Goal: Transaction & Acquisition: Book appointment/travel/reservation

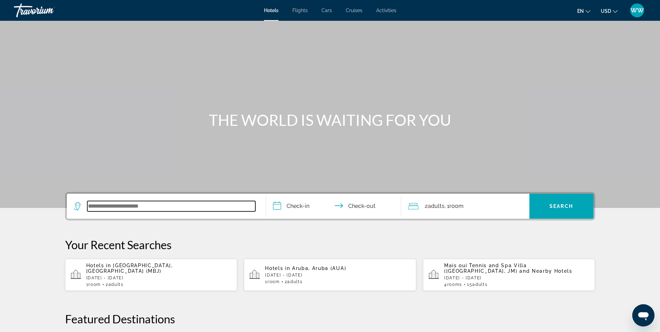
click at [227, 203] on input "Search widget" at bounding box center [171, 206] width 168 height 10
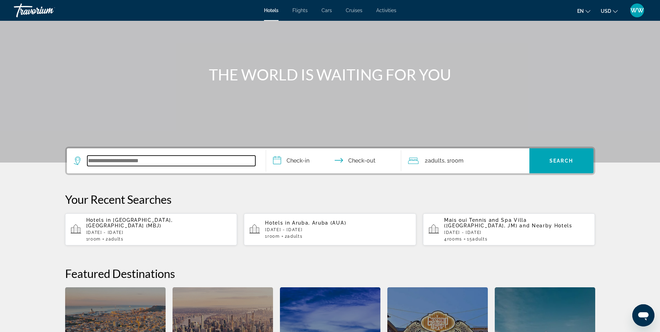
scroll to position [42, 0]
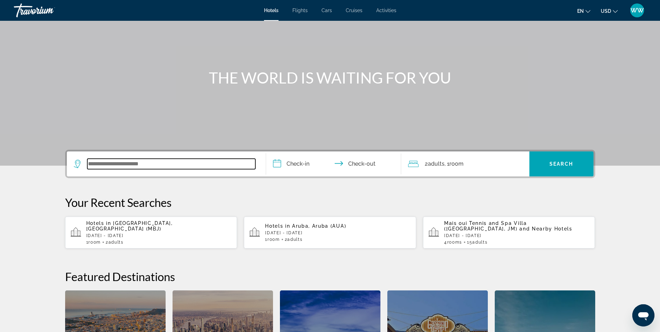
click at [228, 165] on input "Search widget" at bounding box center [171, 164] width 168 height 10
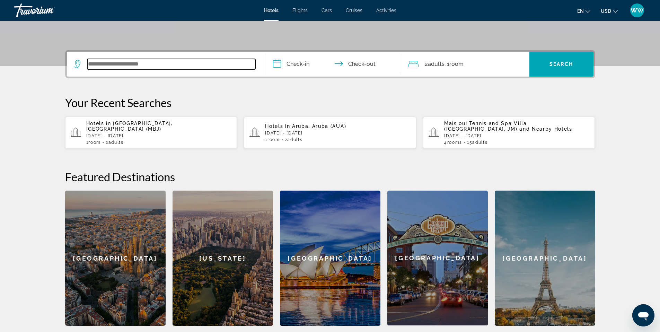
scroll to position [169, 0]
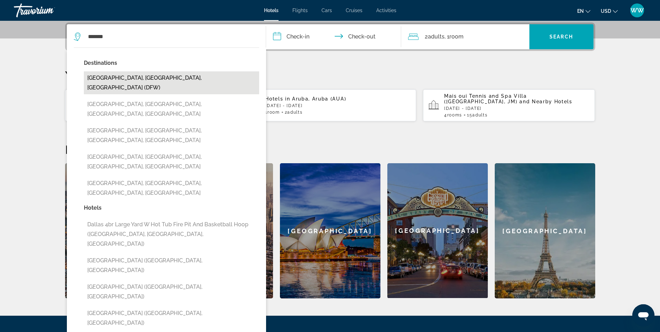
click at [158, 81] on button "[GEOGRAPHIC_DATA], [GEOGRAPHIC_DATA], [GEOGRAPHIC_DATA] (DFW)" at bounding box center [171, 82] width 175 height 23
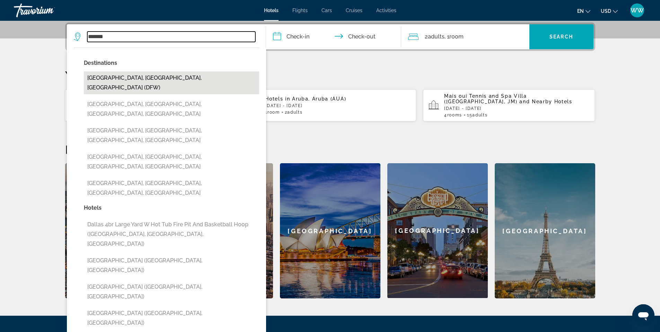
type input "**********"
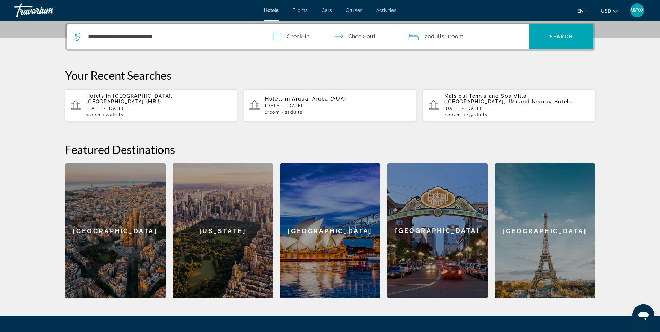
click at [307, 39] on input "**********" at bounding box center [335, 37] width 138 height 27
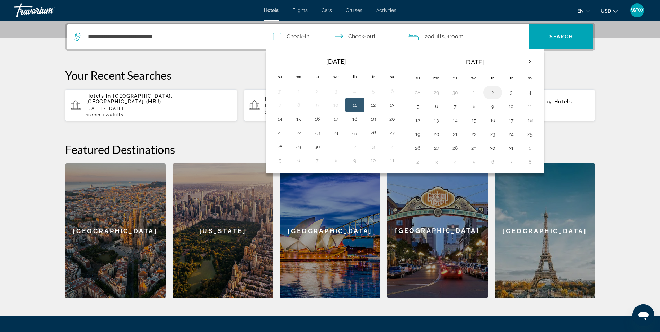
click at [490, 90] on button "2" at bounding box center [492, 93] width 11 height 10
click at [357, 36] on input "**********" at bounding box center [335, 37] width 138 height 27
click at [513, 89] on button "3" at bounding box center [511, 93] width 11 height 10
type input "**********"
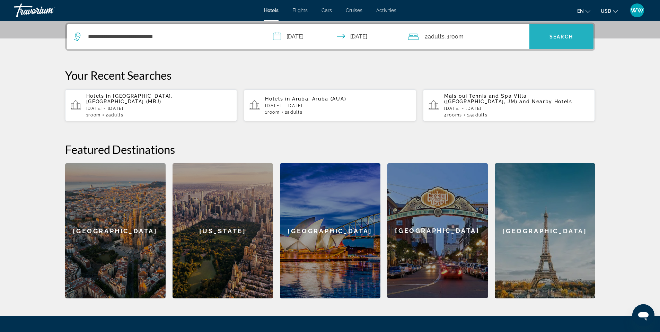
click at [553, 43] on span "Search widget" at bounding box center [561, 36] width 64 height 17
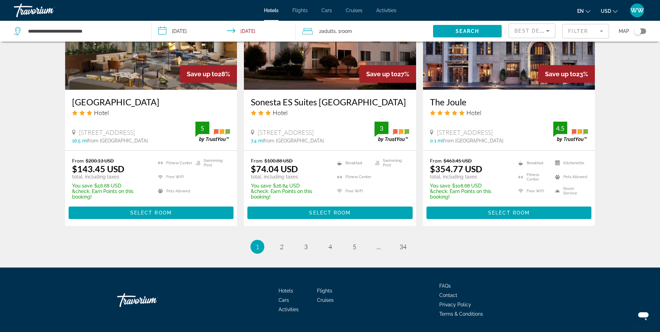
scroll to position [883, 0]
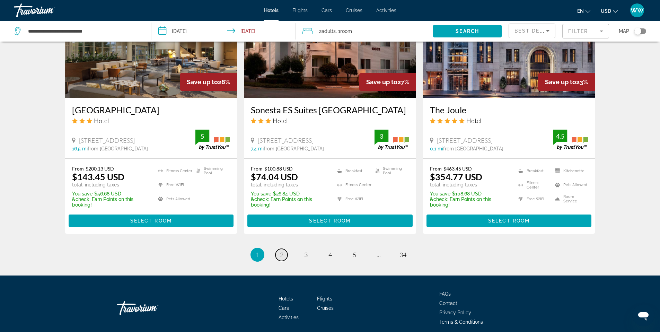
click at [282, 258] on span "2" at bounding box center [281, 255] width 3 height 8
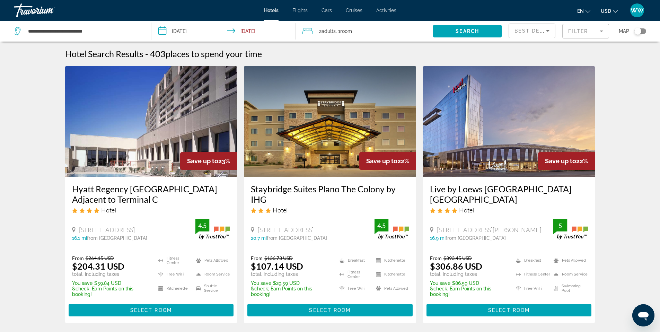
click at [605, 33] on mat-form-field "Filter" at bounding box center [585, 31] width 47 height 15
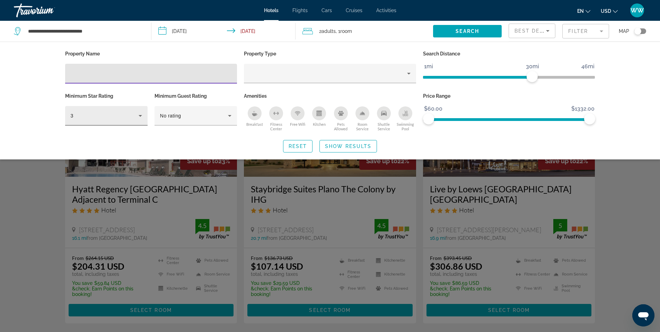
click at [141, 115] on icon "Hotel Filters" at bounding box center [139, 116] width 3 height 2
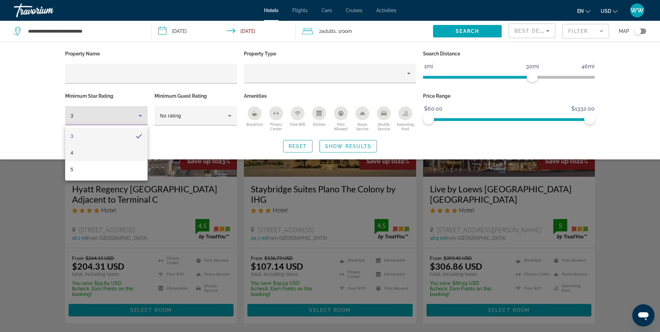
click at [127, 148] on mat-option "4" at bounding box center [106, 152] width 82 height 17
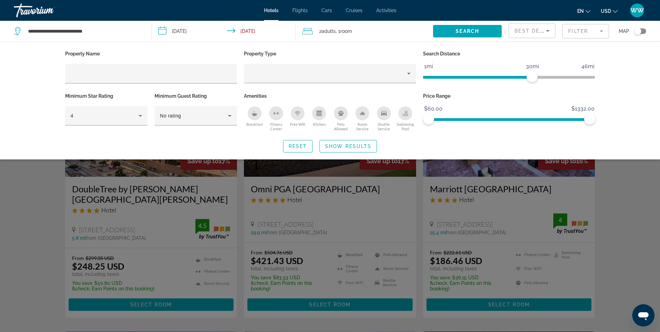
click at [253, 114] on icon "Breakfast" at bounding box center [255, 113] width 6 height 6
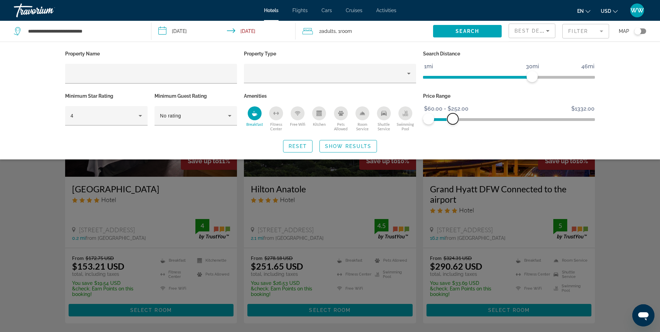
drag, startPoint x: 586, startPoint y: 116, endPoint x: 453, endPoint y: 119, distance: 133.4
click at [453, 119] on span "ngx-slider-max" at bounding box center [452, 118] width 11 height 11
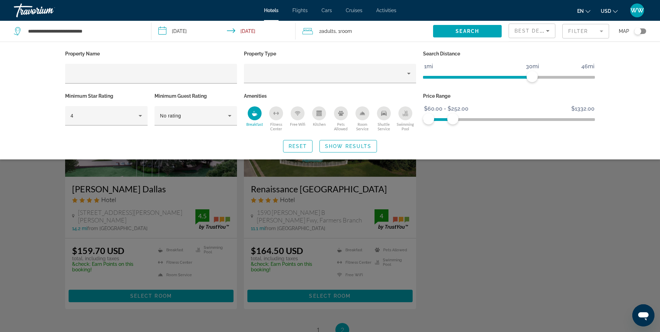
click at [636, 32] on div "Toggle map" at bounding box center [637, 31] width 7 height 7
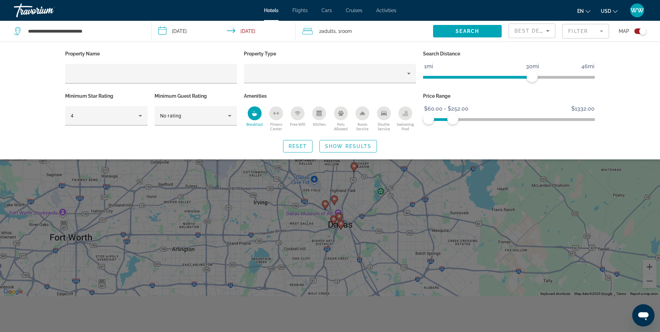
scroll to position [79, 0]
click at [361, 195] on div "Search widget" at bounding box center [330, 218] width 660 height 228
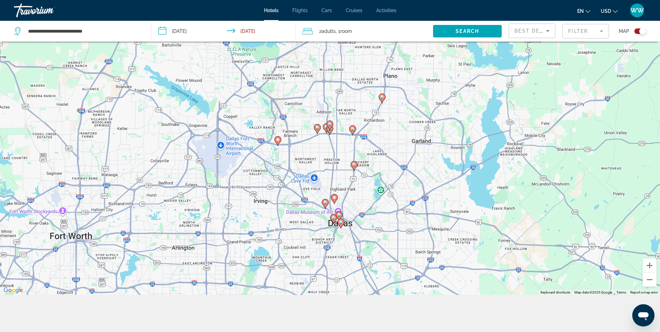
click at [332, 217] on image "Main content" at bounding box center [333, 217] width 4 height 4
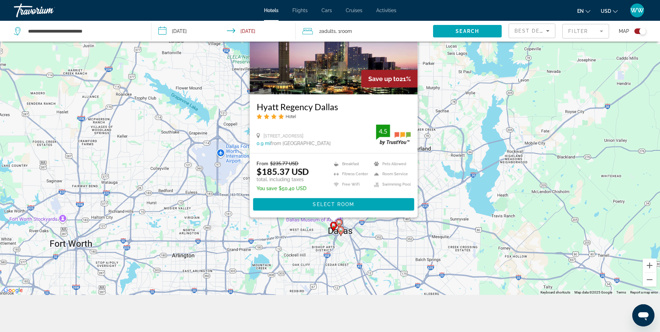
click at [268, 231] on div "To activate drag with keyboard, press Alt + Enter. Once in keyboard drag state,…" at bounding box center [330, 129] width 660 height 332
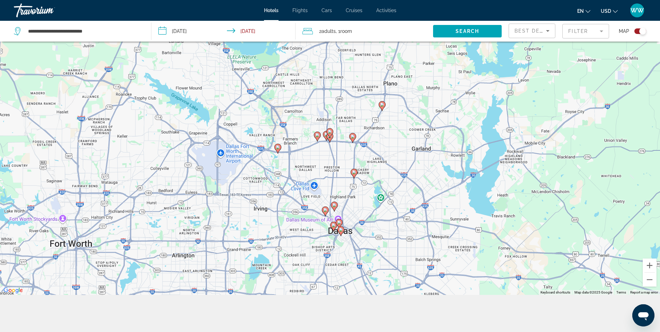
click at [326, 211] on image "Main content" at bounding box center [325, 210] width 4 height 4
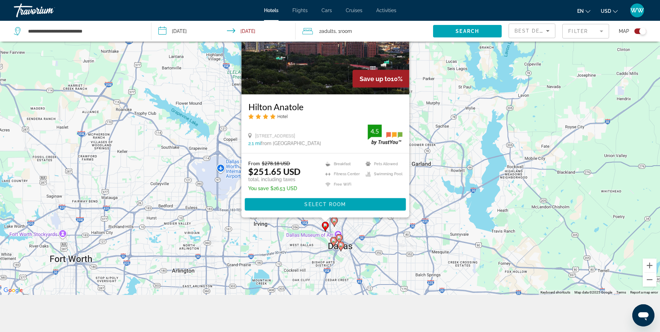
click at [332, 220] on image "Main content" at bounding box center [334, 220] width 4 height 4
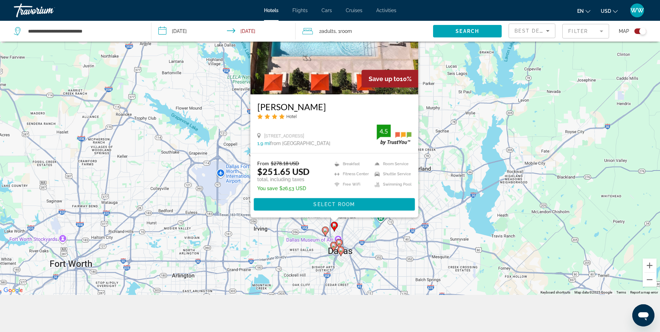
click at [333, 243] on image "Main content" at bounding box center [333, 245] width 4 height 4
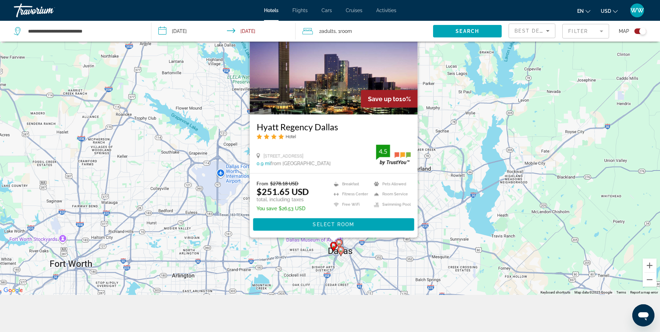
click at [338, 243] on image "Main content" at bounding box center [339, 242] width 4 height 4
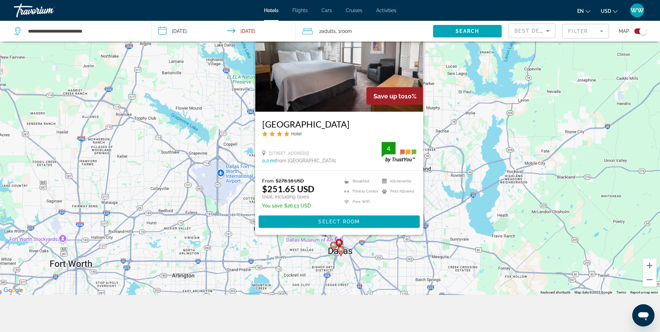
click at [341, 249] on image "Main content" at bounding box center [341, 250] width 4 height 4
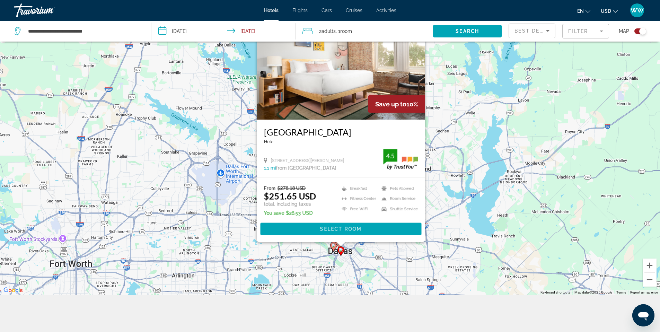
click at [603, 31] on mat-form-field "Filter" at bounding box center [585, 31] width 47 height 15
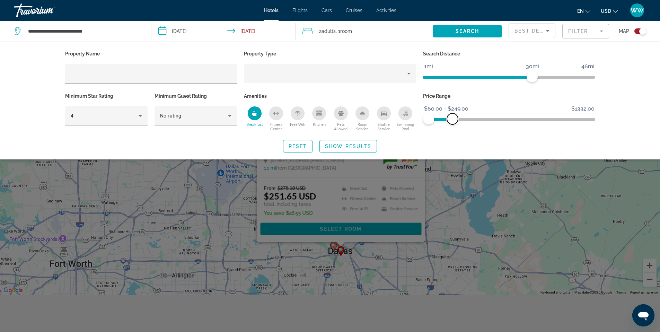
drag, startPoint x: 452, startPoint y: 116, endPoint x: 452, endPoint y: 121, distance: 4.9
click at [452, 121] on span "ngx-slider-max" at bounding box center [452, 118] width 11 height 11
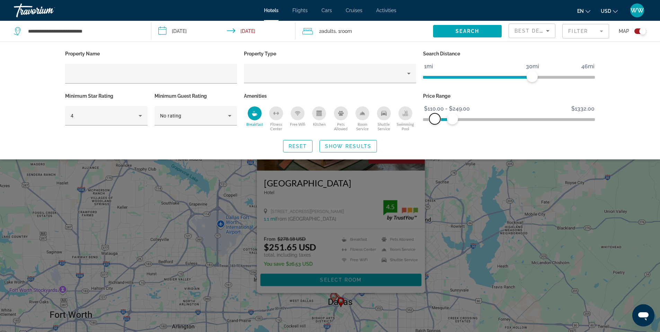
drag, startPoint x: 428, startPoint y: 120, endPoint x: 435, endPoint y: 119, distance: 6.7
click at [435, 119] on span "ngx-slider" at bounding box center [434, 118] width 11 height 11
drag, startPoint x: 532, startPoint y: 80, endPoint x: 554, endPoint y: 80, distance: 21.8
click at [554, 80] on span "ngx-slider" at bounding box center [553, 76] width 11 height 11
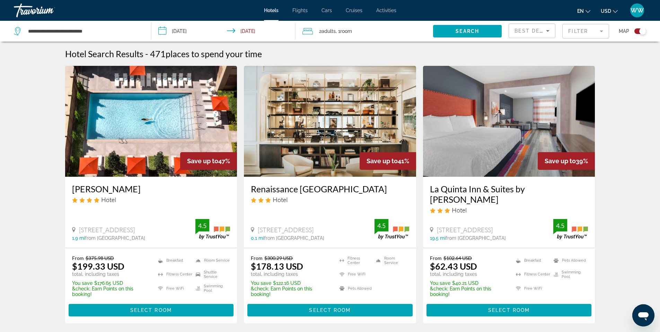
click at [584, 28] on mat-form-field "Filter" at bounding box center [585, 31] width 47 height 15
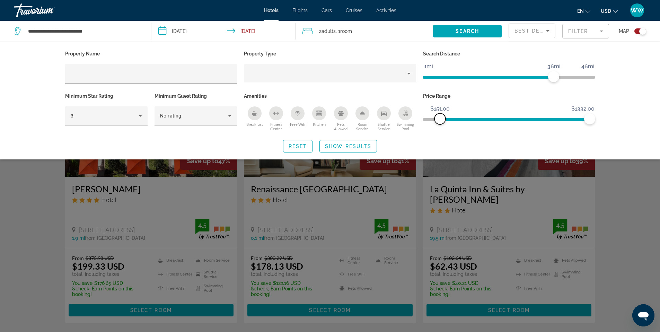
drag, startPoint x: 430, startPoint y: 115, endPoint x: 440, endPoint y: 116, distance: 10.0
click at [440, 116] on span "ngx-slider" at bounding box center [439, 118] width 11 height 11
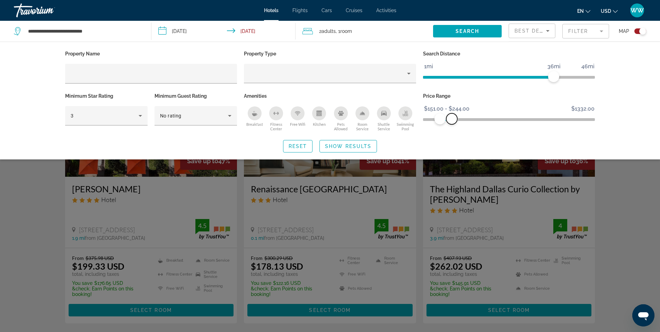
drag, startPoint x: 587, startPoint y: 119, endPoint x: 452, endPoint y: 124, distance: 134.8
click at [452, 124] on div "Price Range $60.00 $1332.00 $151.00 $244.00 $151.00 - $244.00" at bounding box center [508, 112] width 179 height 42
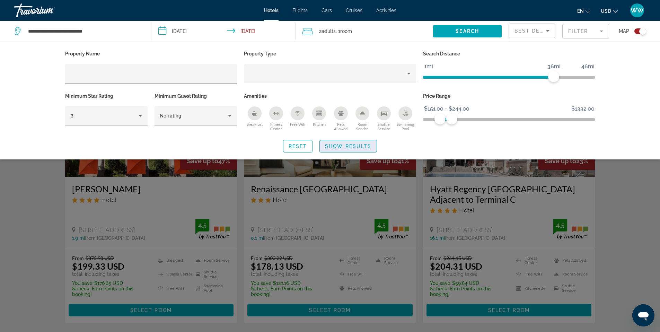
click at [330, 145] on span "Show Results" at bounding box center [348, 146] width 46 height 6
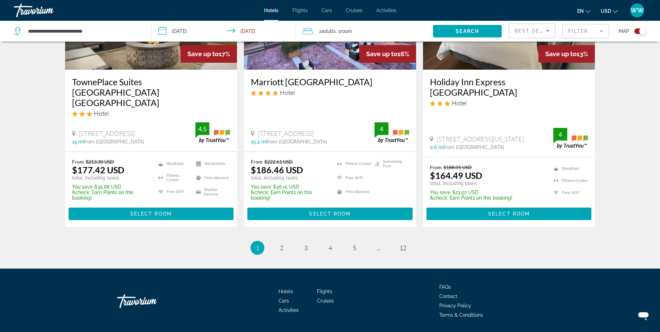
scroll to position [921, 0]
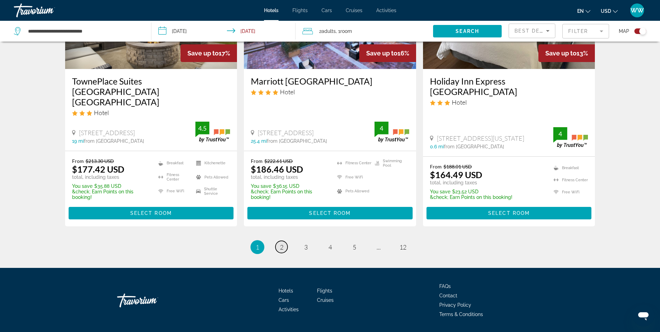
click at [284, 241] on link "page 2" at bounding box center [281, 247] width 12 height 12
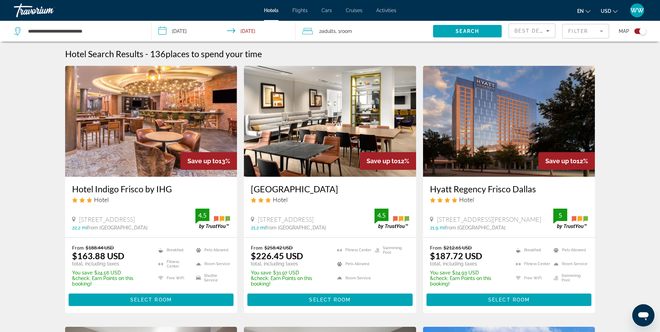
click at [545, 31] on icon "Sort by" at bounding box center [547, 31] width 8 height 8
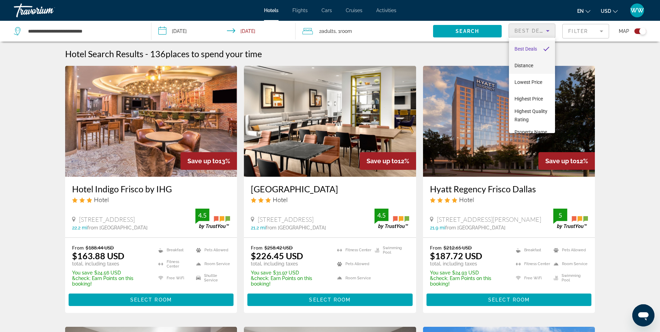
click at [532, 64] on span "Distance" at bounding box center [523, 66] width 19 height 6
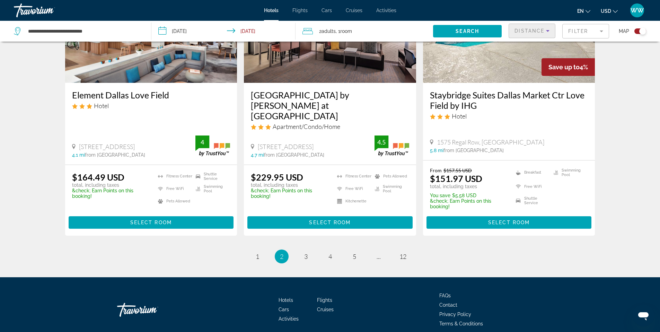
scroll to position [888, 0]
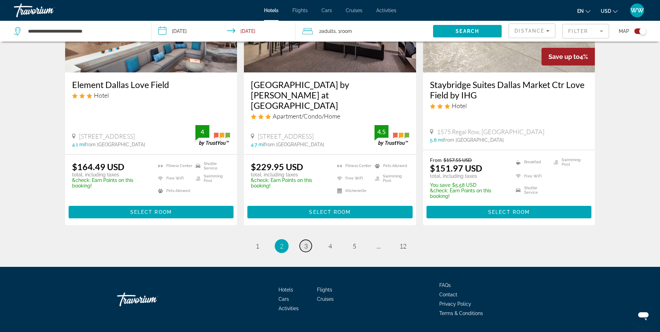
click at [305, 250] on span "3" at bounding box center [305, 246] width 3 height 8
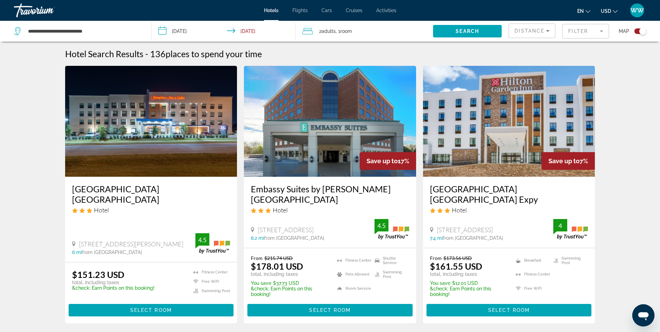
drag, startPoint x: 519, startPoint y: 44, endPoint x: 518, endPoint y: 61, distance: 17.0
click at [638, 30] on div "Toggle map" at bounding box center [640, 31] width 12 height 6
click at [638, 31] on div "Toggle map" at bounding box center [637, 31] width 7 height 7
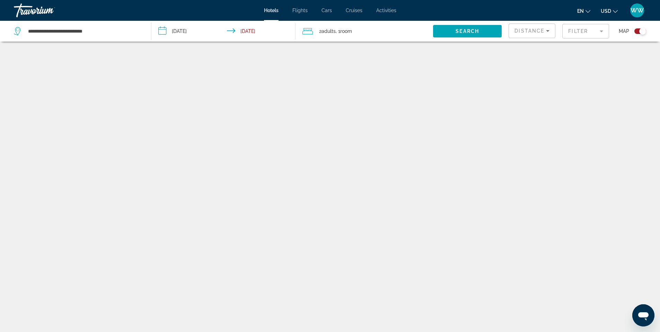
scroll to position [42, 0]
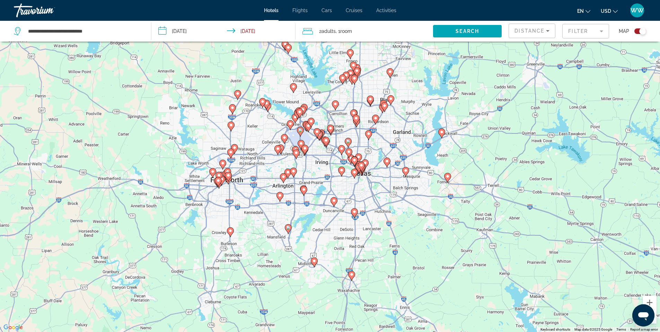
click at [539, 34] on div "Distance" at bounding box center [530, 31] width 32 height 8
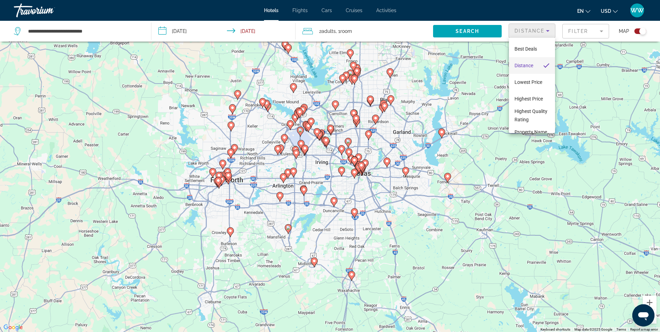
click at [536, 64] on mat-option "Distance" at bounding box center [532, 65] width 46 height 17
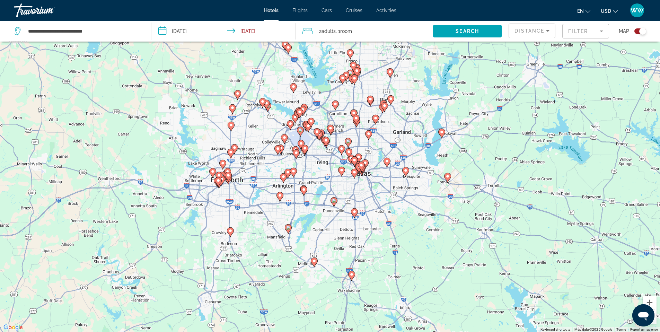
click at [583, 31] on mat-form-field "Filter" at bounding box center [585, 31] width 47 height 15
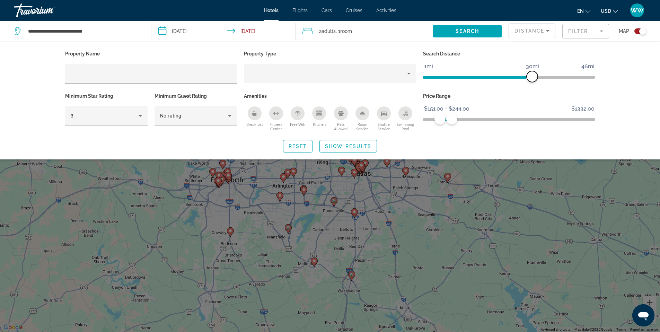
drag, startPoint x: 551, startPoint y: 71, endPoint x: 533, endPoint y: 73, distance: 18.1
click at [533, 73] on span "ngx-slider" at bounding box center [531, 76] width 11 height 11
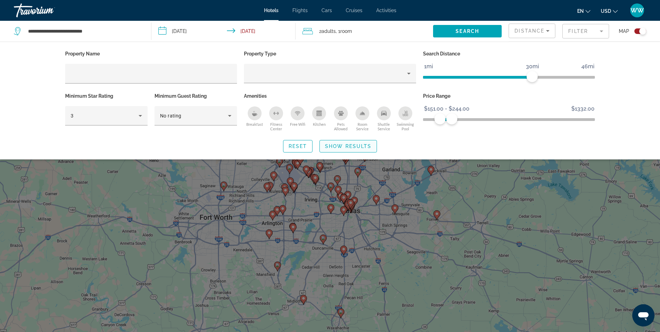
click at [348, 145] on span "Show Results" at bounding box center [348, 146] width 46 height 6
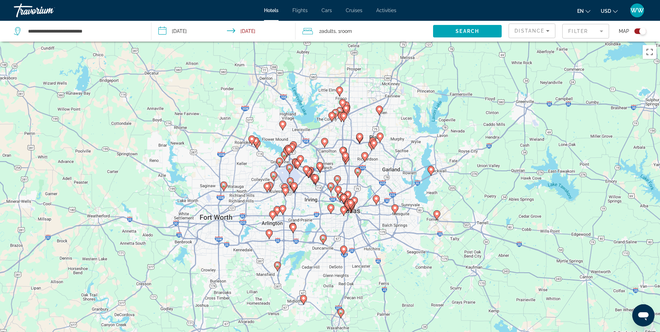
click at [539, 33] on span "Distance" at bounding box center [529, 31] width 30 height 6
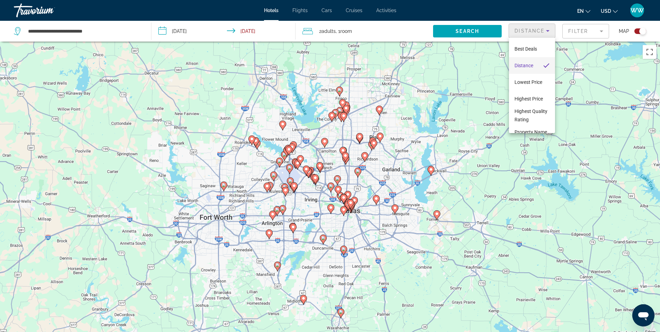
click at [357, 33] on div at bounding box center [330, 166] width 660 height 332
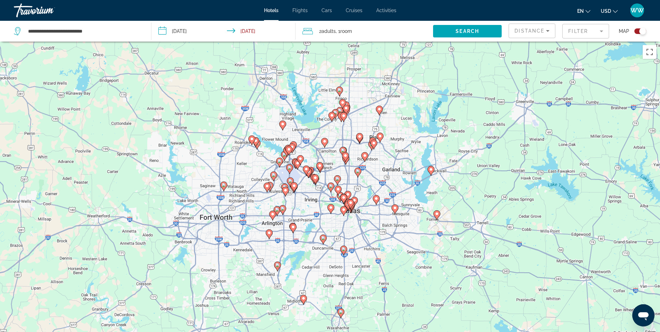
click at [300, 11] on span "Flights" at bounding box center [299, 11] width 15 height 6
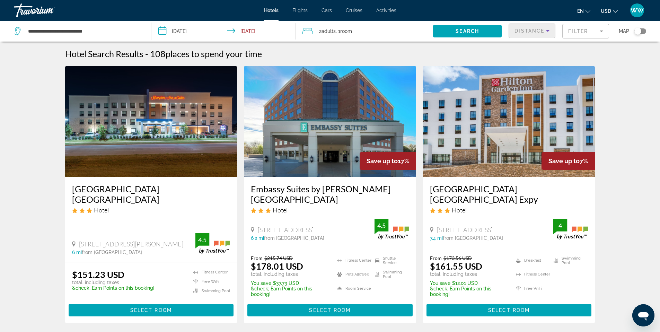
click at [532, 33] on span "Distance" at bounding box center [529, 31] width 30 height 6
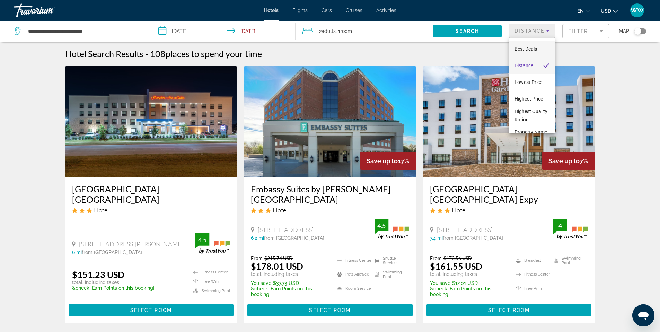
click at [532, 52] on span "Best Deals" at bounding box center [525, 49] width 23 height 8
click at [518, 49] on span "Best Deals" at bounding box center [525, 49] width 23 height 8
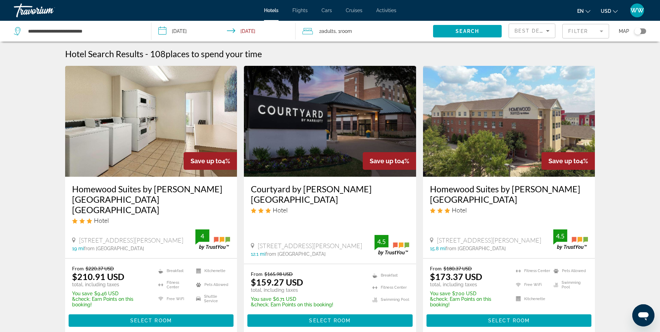
click at [523, 53] on div "Hotel Search Results - 108 places to spend your time" at bounding box center [330, 53] width 530 height 10
click at [640, 32] on div "Toggle map" at bounding box center [637, 31] width 7 height 7
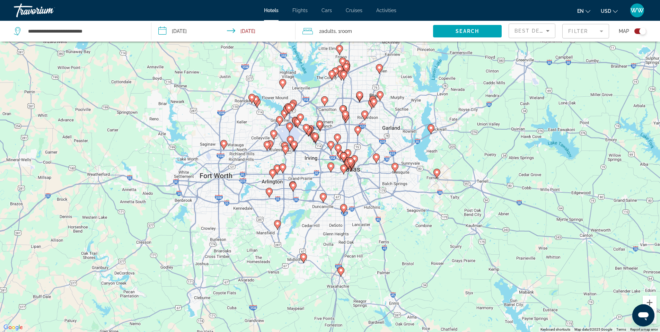
click at [539, 30] on span "Best Deals" at bounding box center [532, 31] width 36 height 6
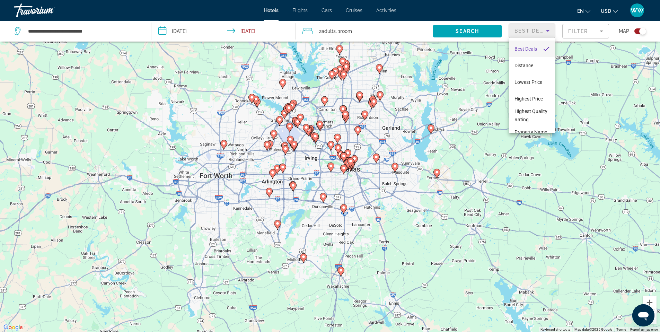
click at [580, 32] on div at bounding box center [330, 166] width 660 height 332
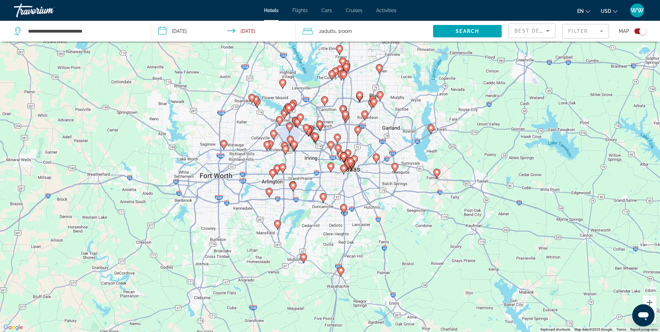
click at [580, 32] on mat-form-field "Filter" at bounding box center [585, 31] width 47 height 15
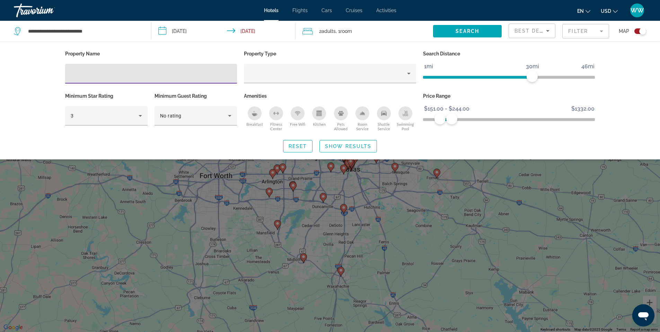
click at [257, 111] on icon "Breakfast" at bounding box center [255, 113] width 6 height 6
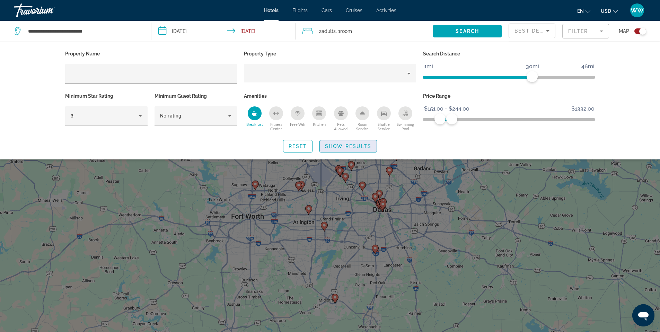
click at [358, 145] on span "Show Results" at bounding box center [348, 146] width 46 height 6
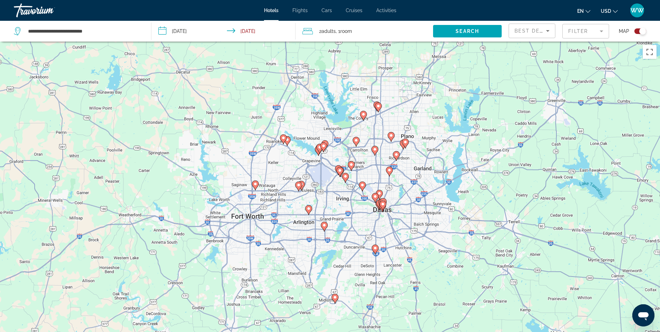
click at [381, 203] on image "Main content" at bounding box center [383, 204] width 4 height 4
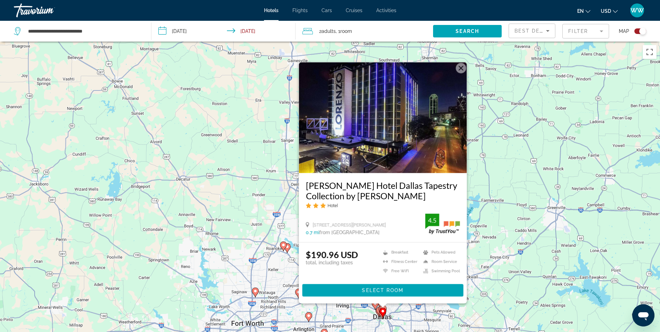
click at [459, 71] on button "Close" at bounding box center [460, 68] width 10 height 10
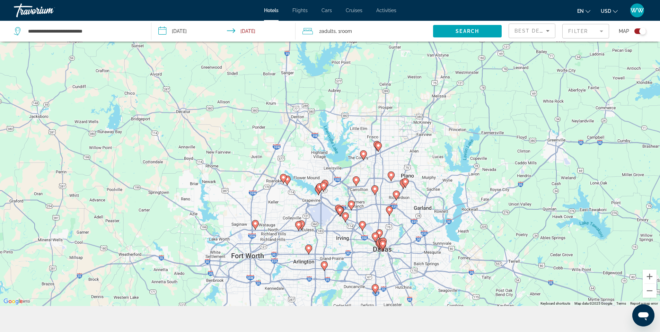
scroll to position [68, 0]
click at [376, 238] on icon "Main content" at bounding box center [375, 236] width 6 height 9
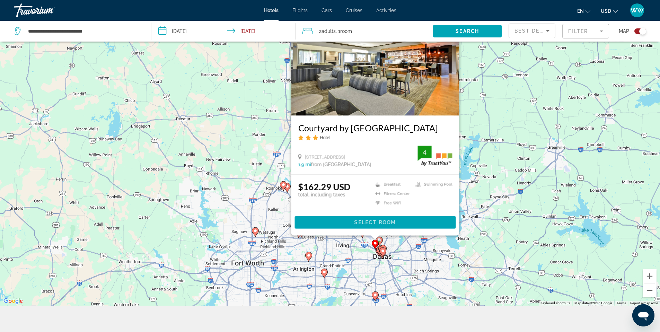
click at [483, 121] on div "To activate drag with keyboard, press Alt + Enter. Once in keyboard drag state,…" at bounding box center [330, 140] width 660 height 332
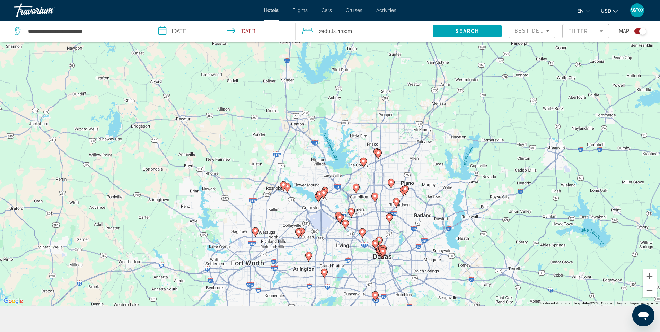
click at [379, 240] on image "Main content" at bounding box center [379, 240] width 4 height 4
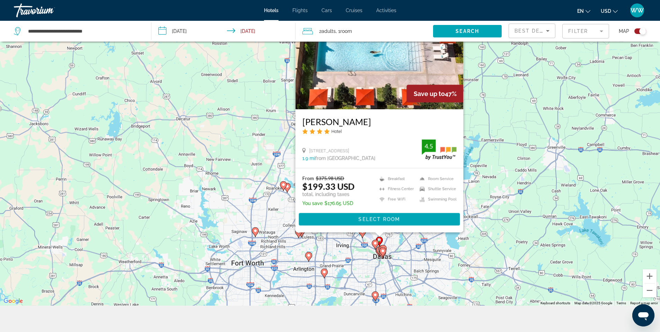
click at [500, 127] on div "To activate drag with keyboard, press Alt + Enter. Once in keyboard drag state,…" at bounding box center [330, 140] width 660 height 332
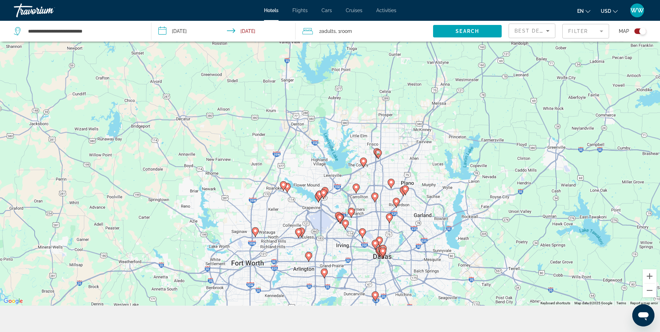
click at [384, 246] on icon "Main content" at bounding box center [382, 249] width 6 height 9
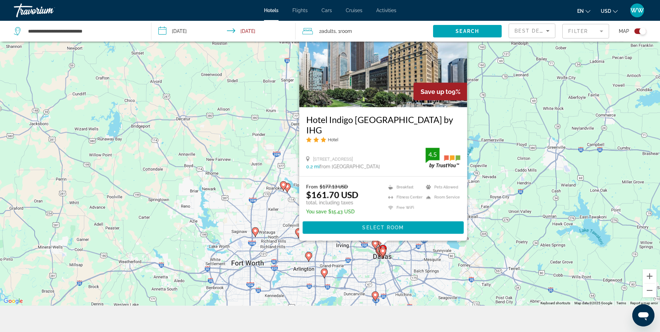
click at [486, 184] on div "To activate drag with keyboard, press Alt + Enter. Once in keyboard drag state,…" at bounding box center [330, 140] width 660 height 332
